Goal: Task Accomplishment & Management: Use online tool/utility

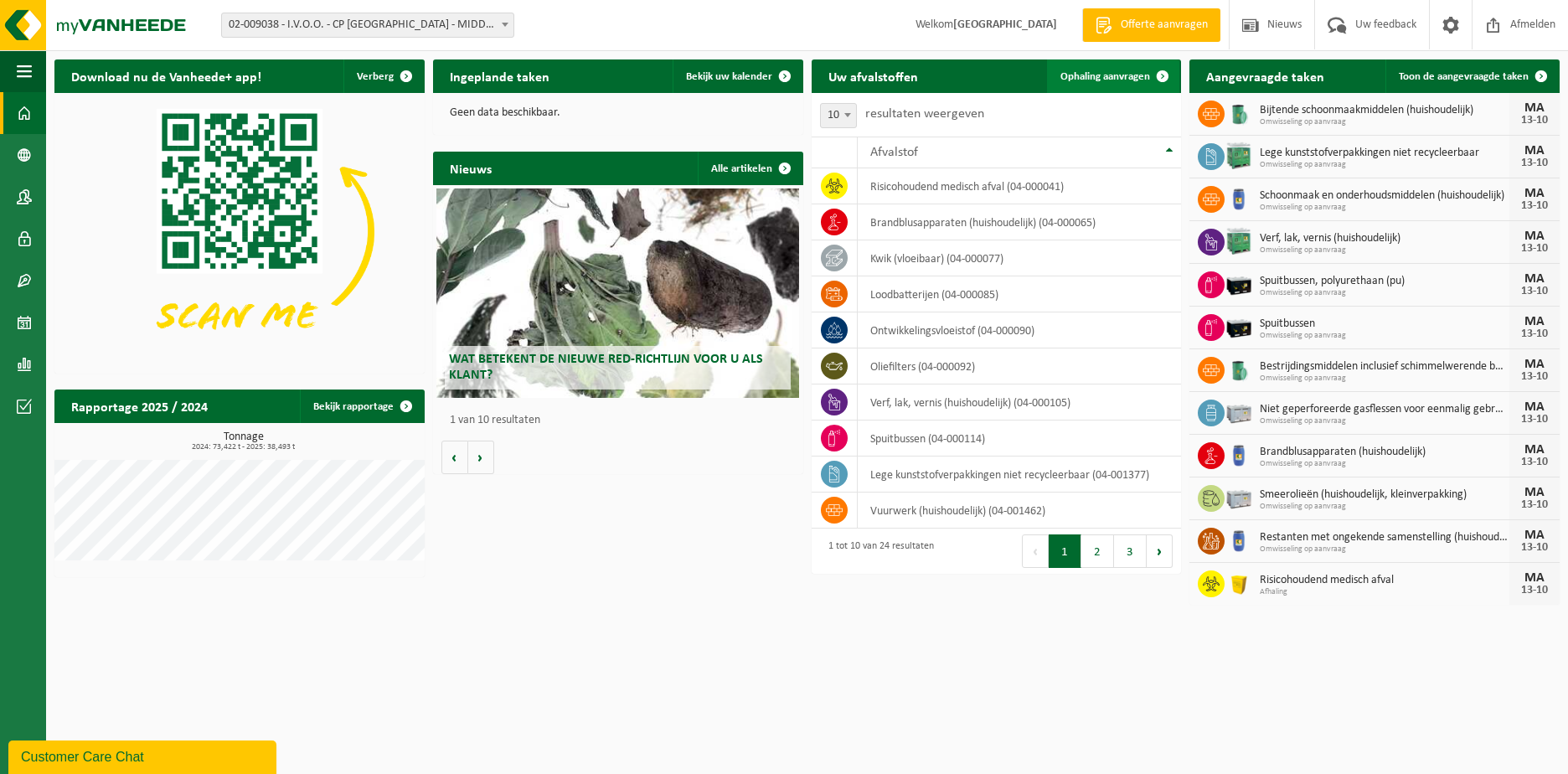
click at [1088, 75] on span "Ophaling aanvragen" at bounding box center [1104, 76] width 90 height 11
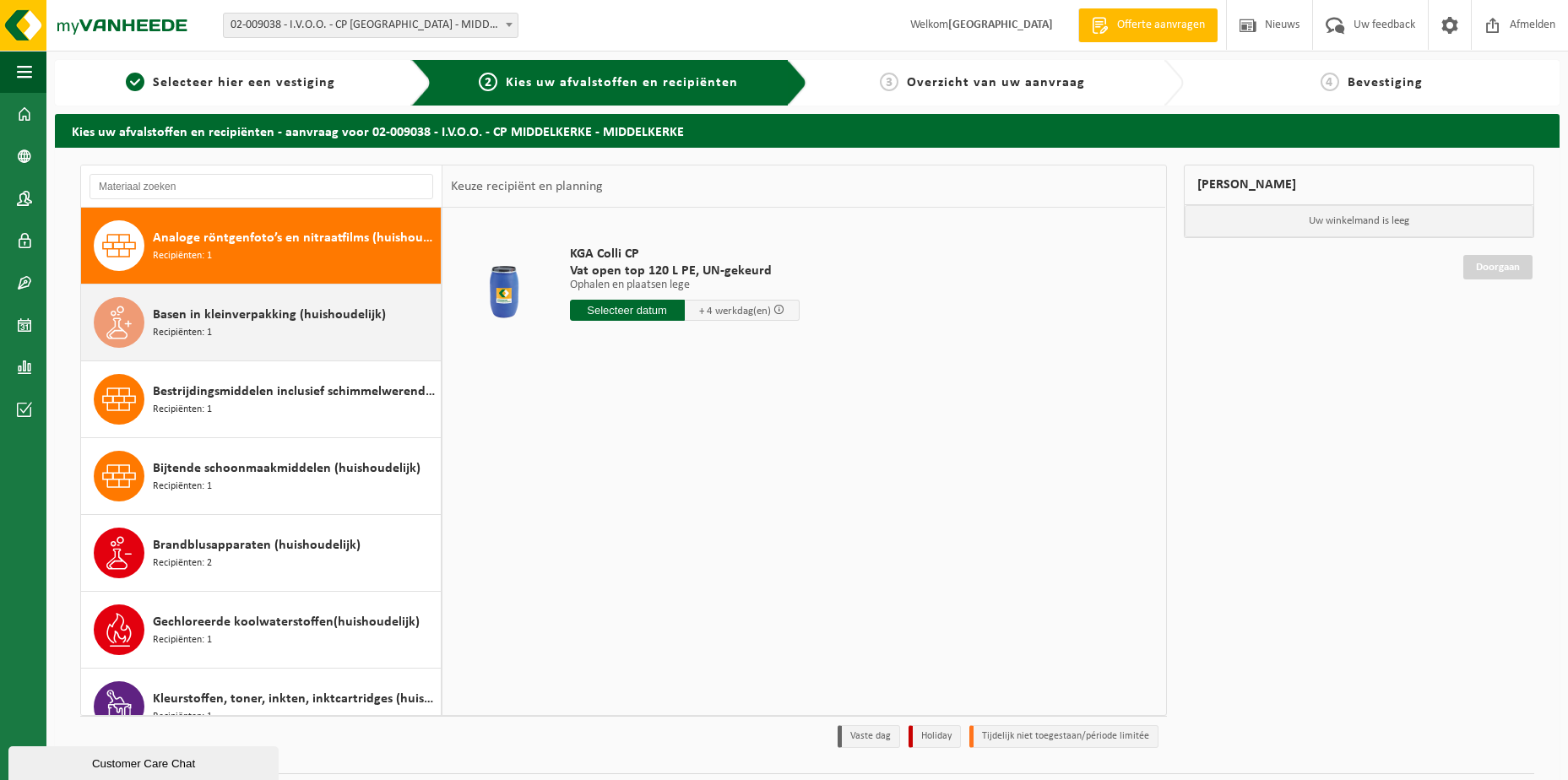
click at [263, 318] on span "Basen in kleinverpakking (huishoudelijk)" at bounding box center [269, 314] width 233 height 20
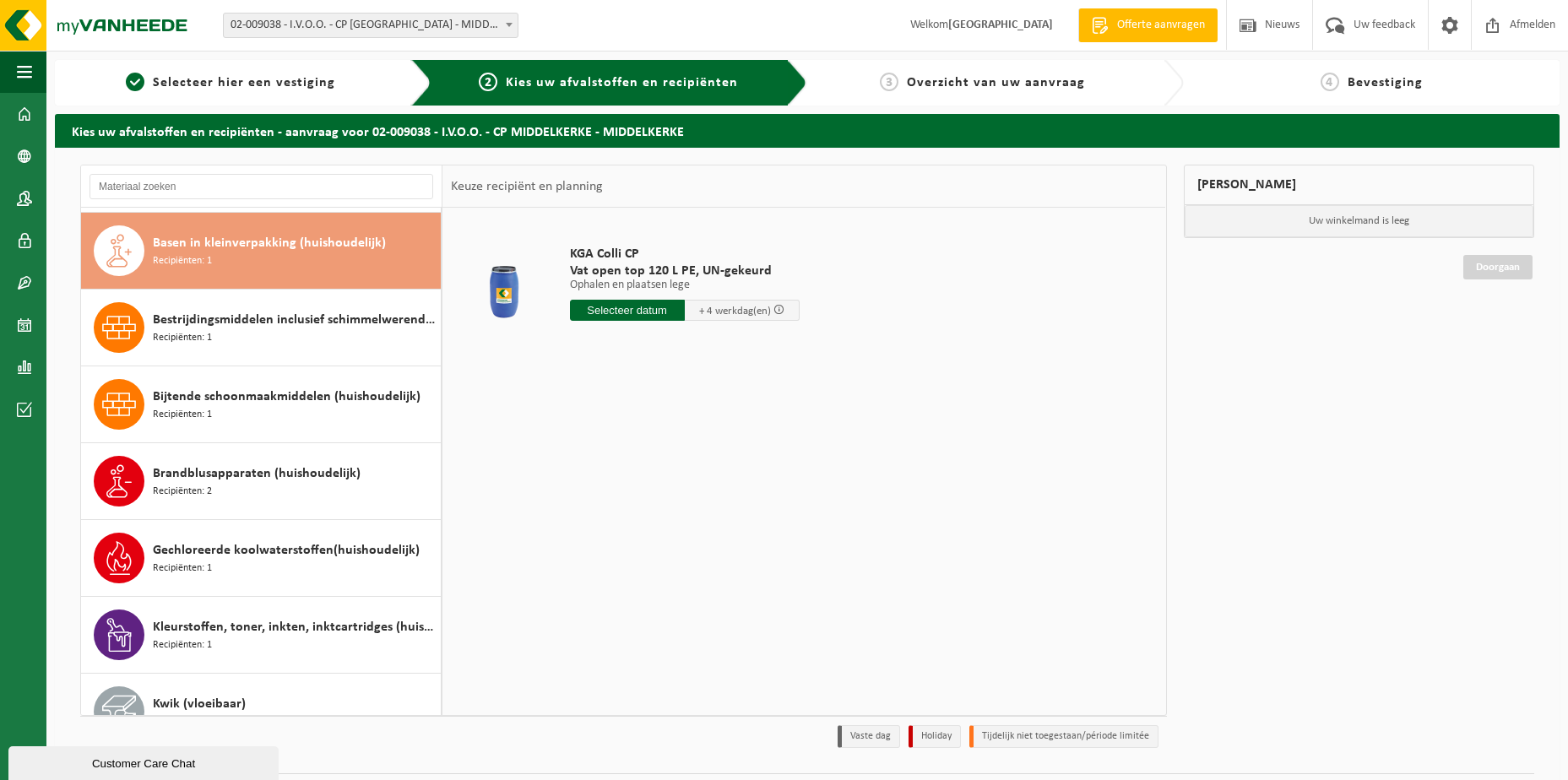
scroll to position [77, 0]
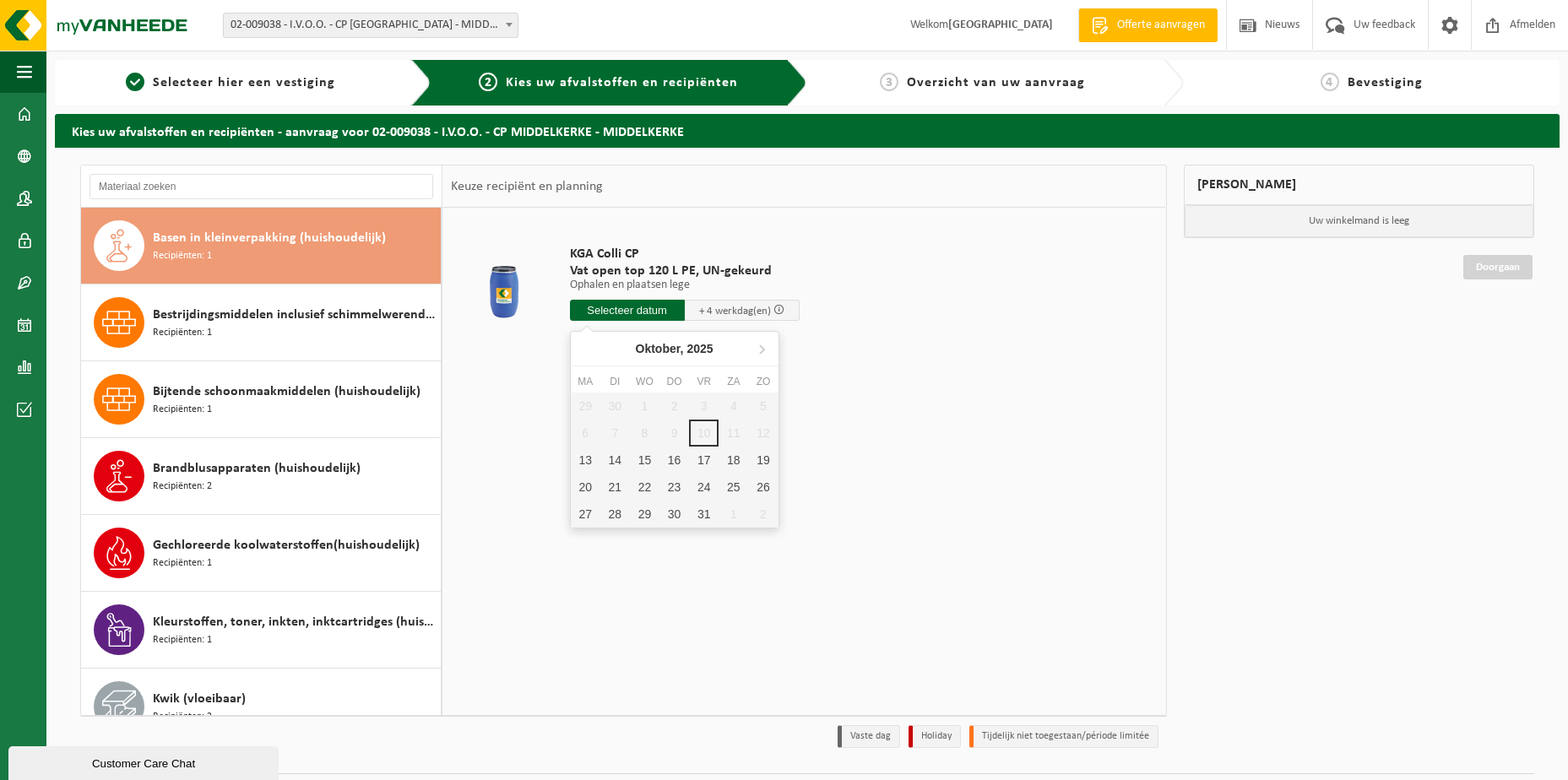
click at [631, 308] on input "text" at bounding box center [627, 310] width 115 height 21
click at [585, 461] on div "13" at bounding box center [585, 459] width 29 height 27
type input "Van [DATE]"
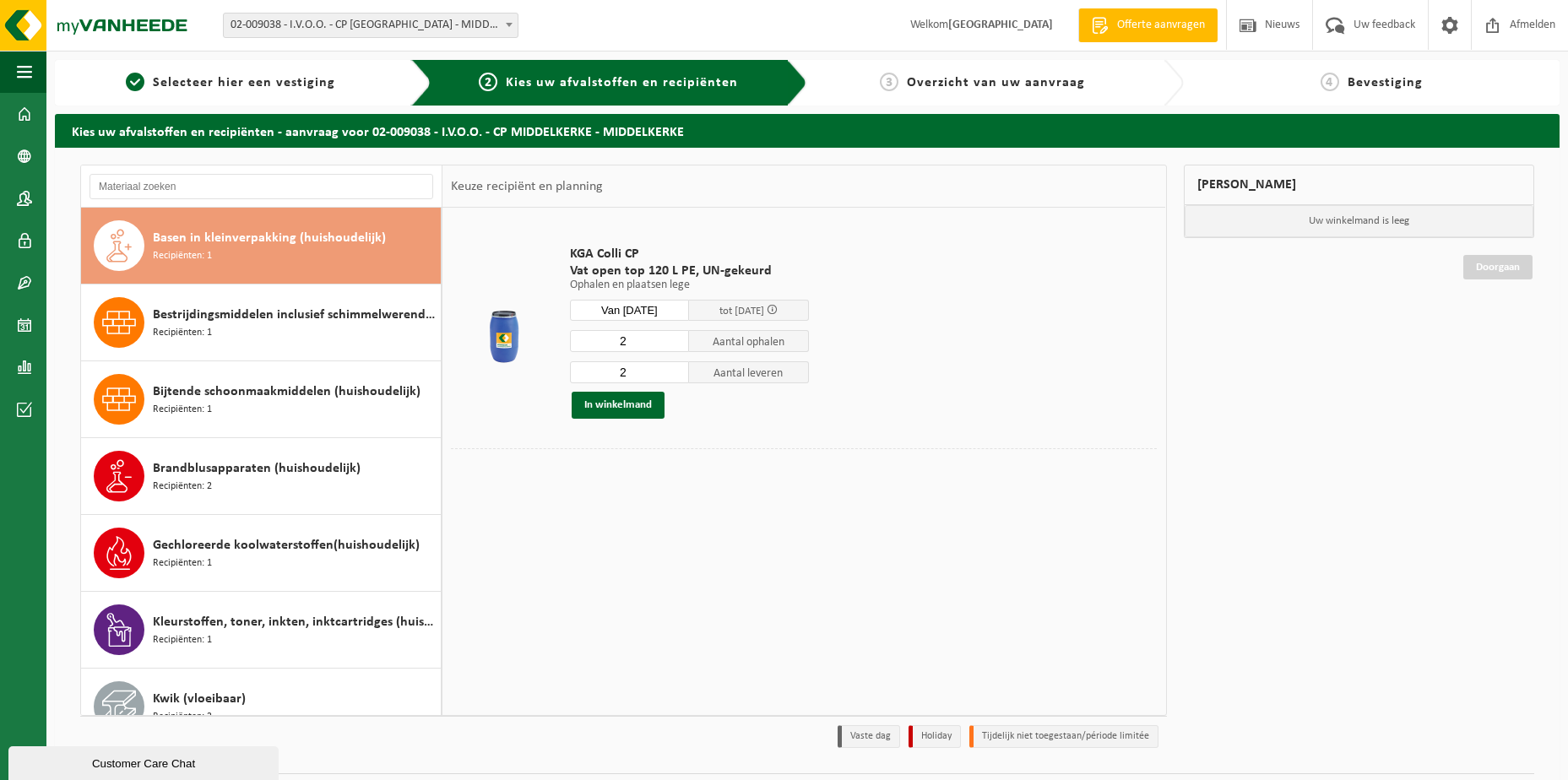
click at [654, 338] on input "2" at bounding box center [630, 341] width 120 height 22
type input "3"
click at [643, 370] on input "2" at bounding box center [630, 372] width 120 height 22
type input "3"
click at [611, 403] on button "In winkelmand" at bounding box center [618, 405] width 93 height 27
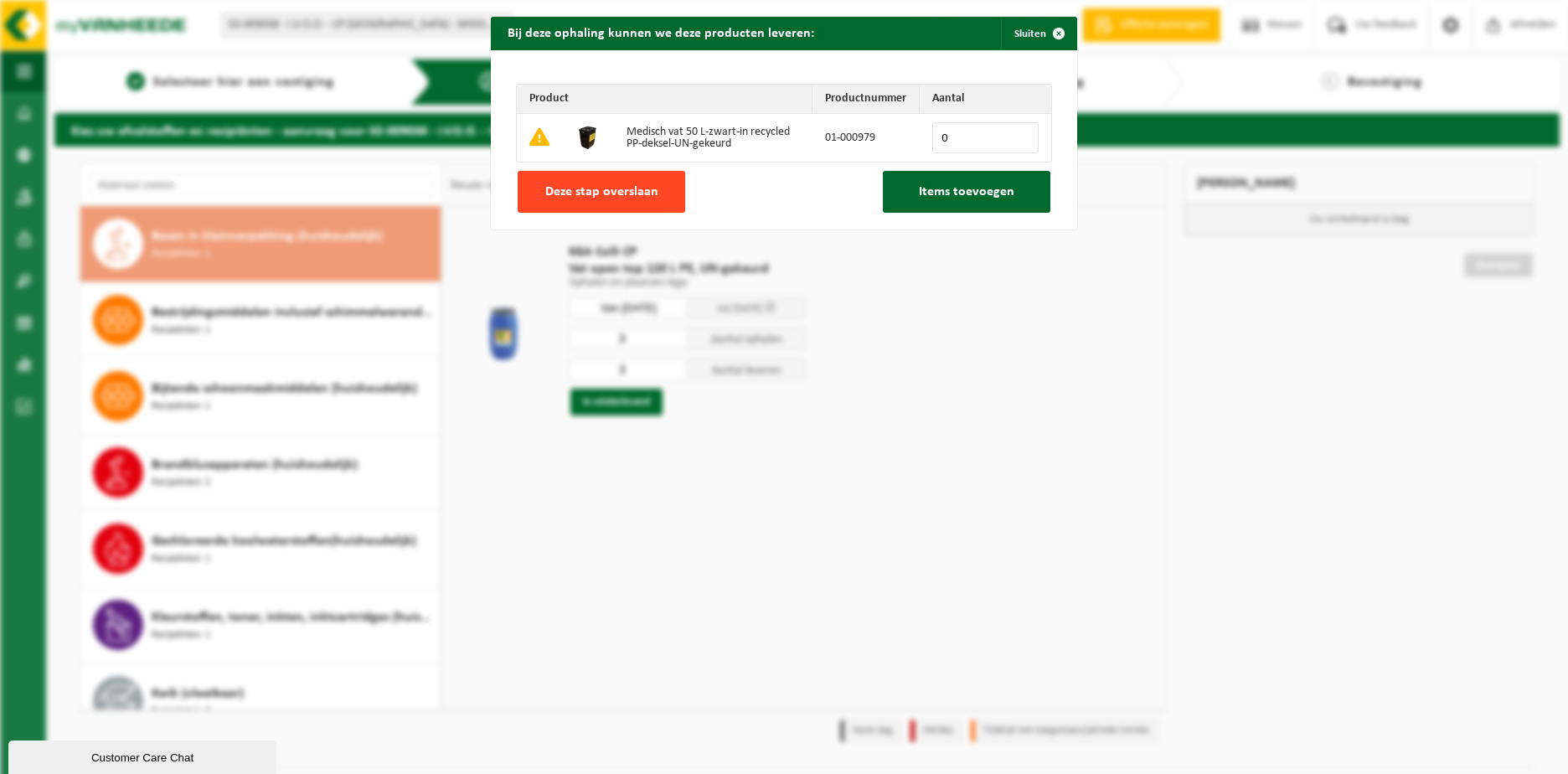
click at [561, 190] on span "Deze stap overslaan" at bounding box center [602, 192] width 113 height 13
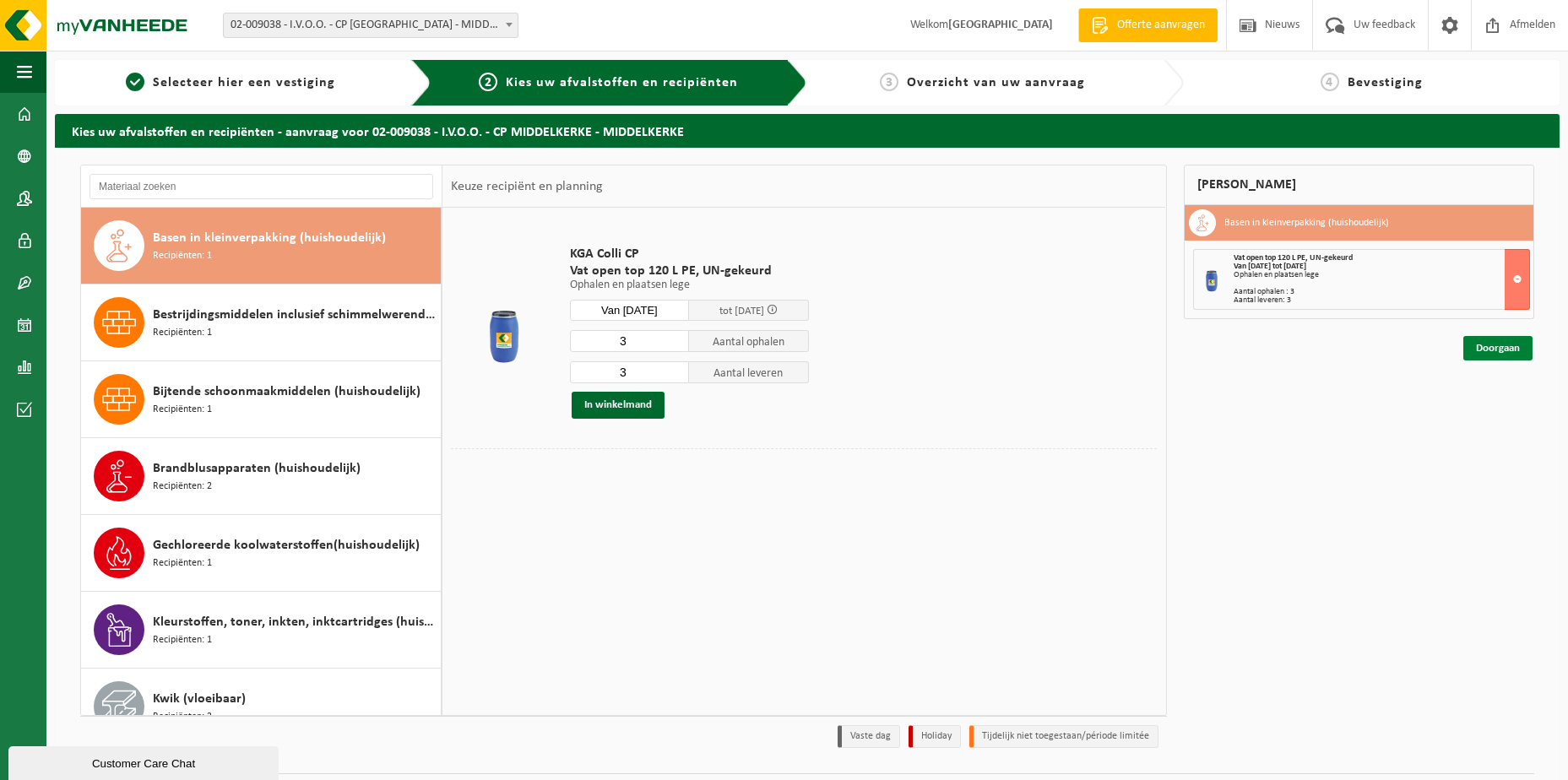
click at [1497, 346] on link "Doorgaan" at bounding box center [1498, 348] width 69 height 25
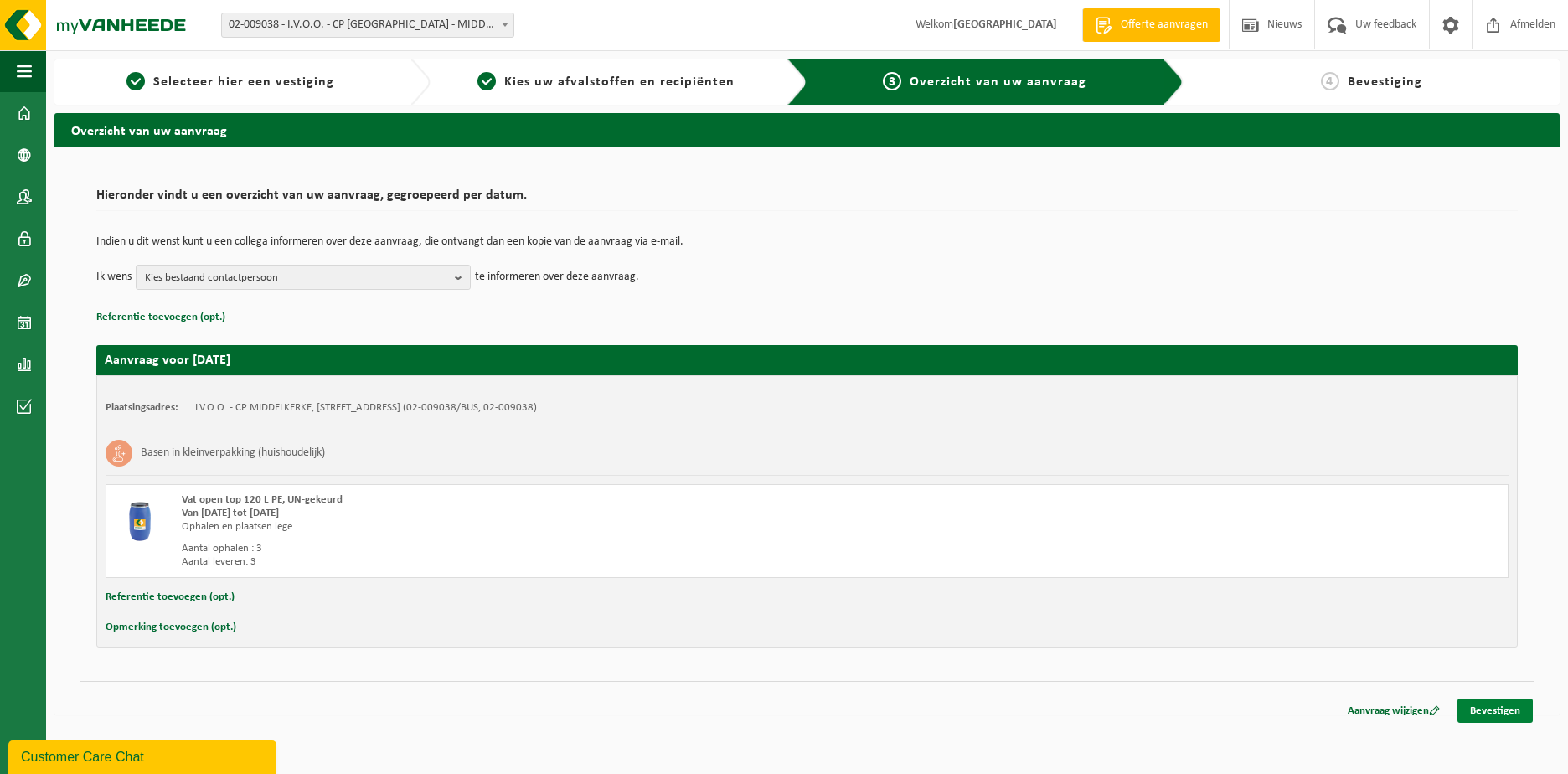
click at [1491, 710] on link "Bevestigen" at bounding box center [1495, 711] width 76 height 25
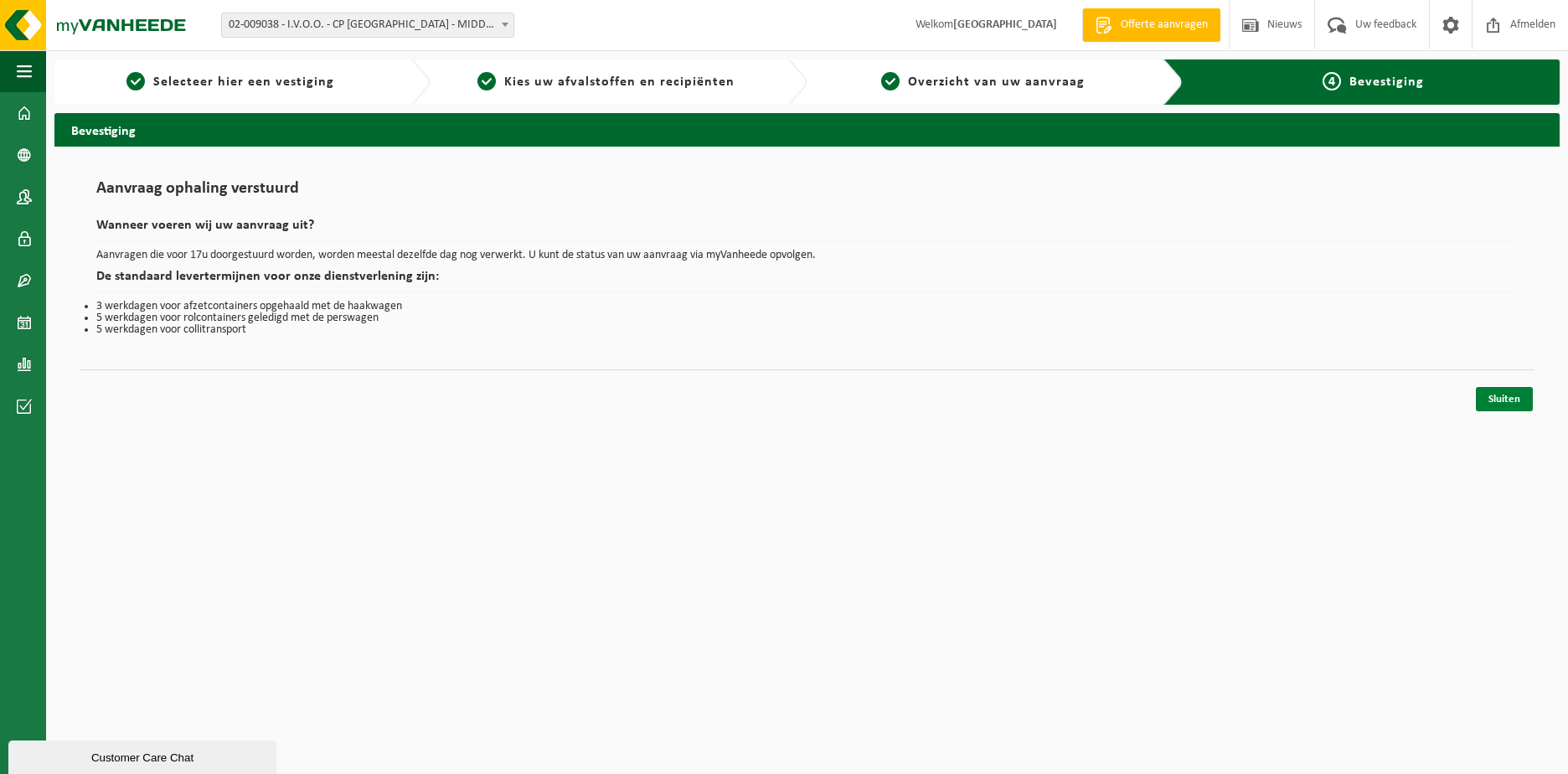
click at [1503, 395] on link "Sluiten" at bounding box center [1505, 399] width 57 height 25
